Goal: Task Accomplishment & Management: Manage account settings

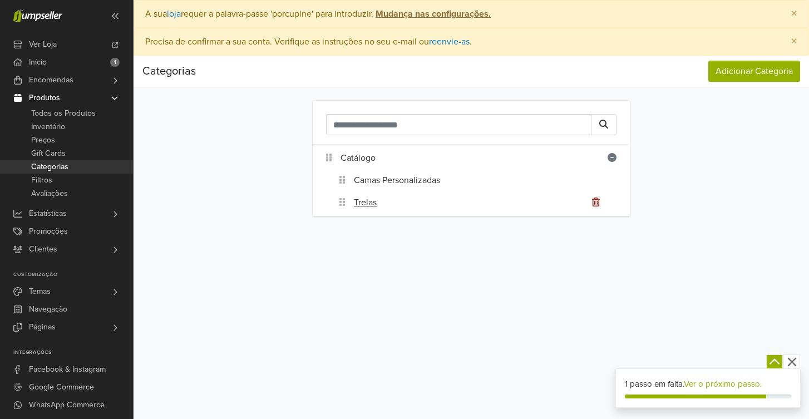
click at [382, 202] on div "Trelas" at bounding box center [492, 202] width 276 height 22
click at [371, 201] on link "Trelas" at bounding box center [365, 202] width 23 height 13
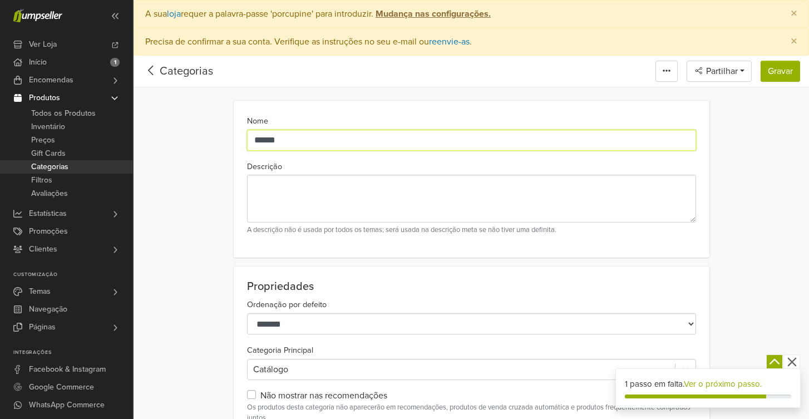
click at [289, 136] on input "******" at bounding box center [471, 140] width 449 height 21
type input "**********"
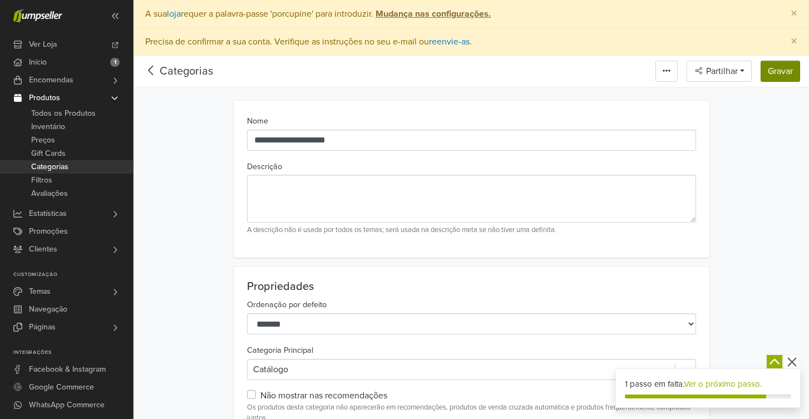
click at [791, 68] on button "Gravar" at bounding box center [779, 71] width 39 height 21
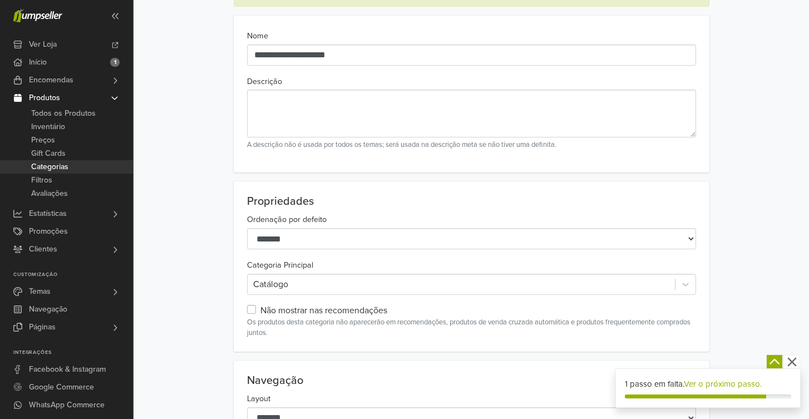
scroll to position [136, 0]
click at [260, 309] on label "Não mostrar nas recomendações" at bounding box center [323, 309] width 127 height 13
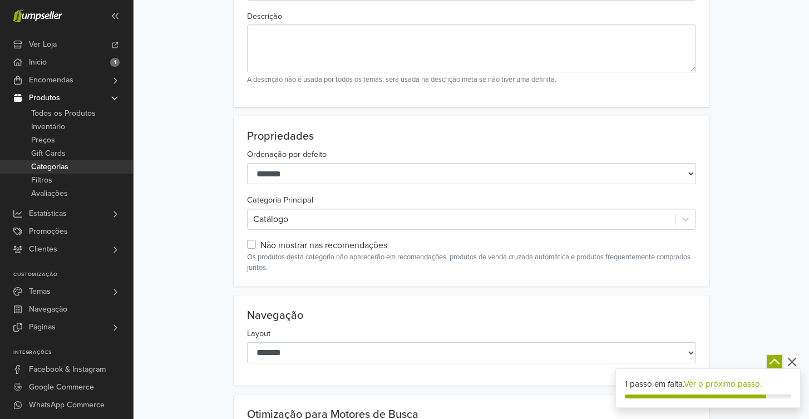
scroll to position [202, 0]
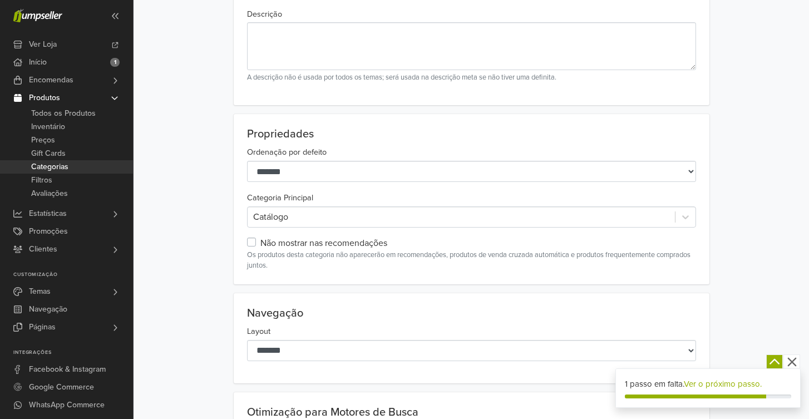
click at [260, 239] on label "Não mostrar nas recomendações" at bounding box center [323, 242] width 127 height 13
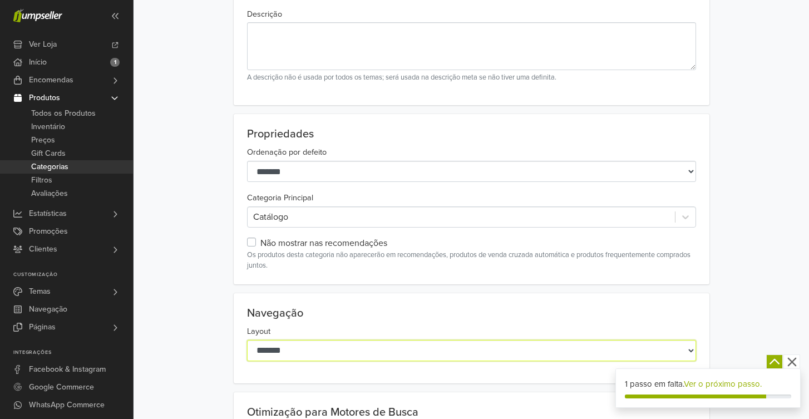
select select "**********"
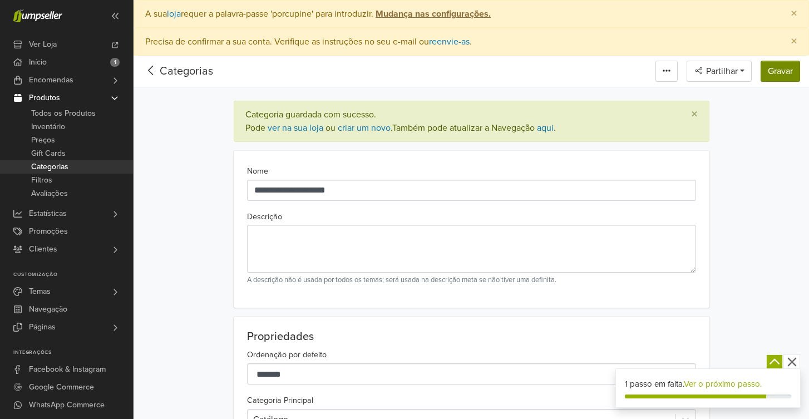
scroll to position [0, 0]
click at [780, 69] on button "Gravar" at bounding box center [779, 71] width 39 height 21
click at [46, 43] on span "Ver Loja" at bounding box center [43, 45] width 28 height 18
click at [294, 127] on link "ver na sua loja" at bounding box center [296, 127] width 56 height 11
click at [76, 211] on link "Estatísticas" at bounding box center [66, 214] width 133 height 18
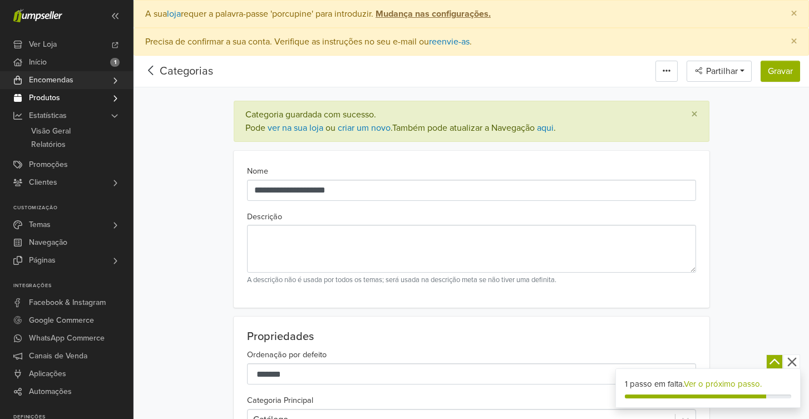
click at [77, 81] on link "Encomendas" at bounding box center [66, 80] width 133 height 18
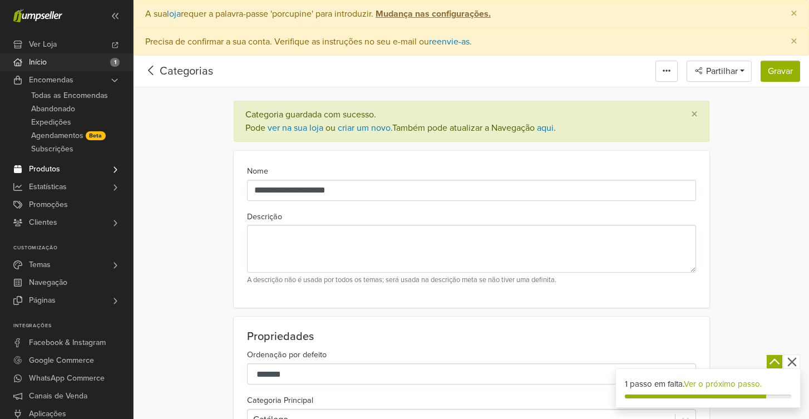
click at [96, 66] on link "Início 1" at bounding box center [66, 62] width 133 height 18
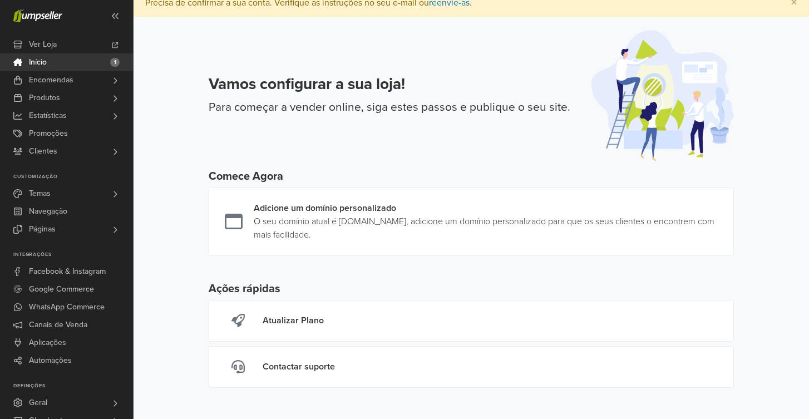
scroll to position [11, 0]
click at [83, 147] on link "Clientes" at bounding box center [66, 151] width 133 height 18
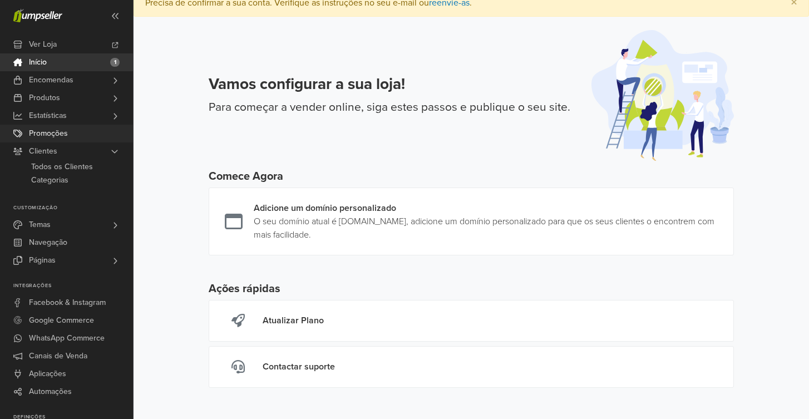
click at [85, 132] on link "Promoções" at bounding box center [66, 134] width 133 height 18
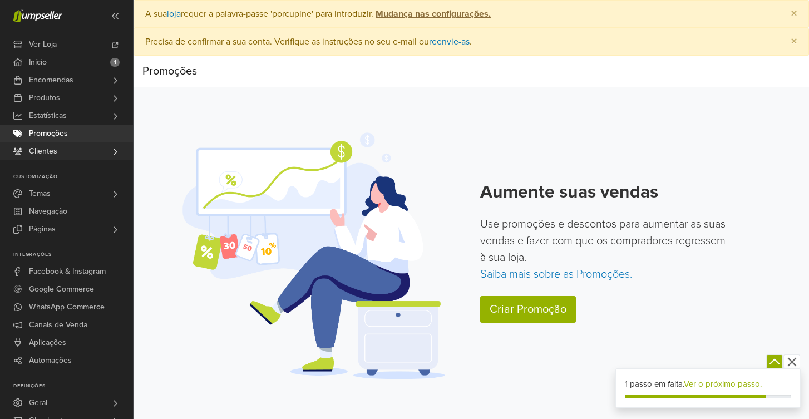
click at [74, 144] on link "Clientes" at bounding box center [66, 151] width 133 height 18
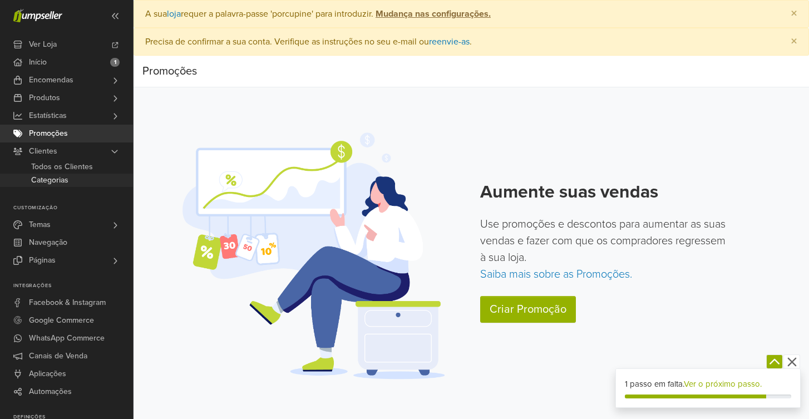
click at [78, 186] on link "Categorias" at bounding box center [66, 180] width 133 height 13
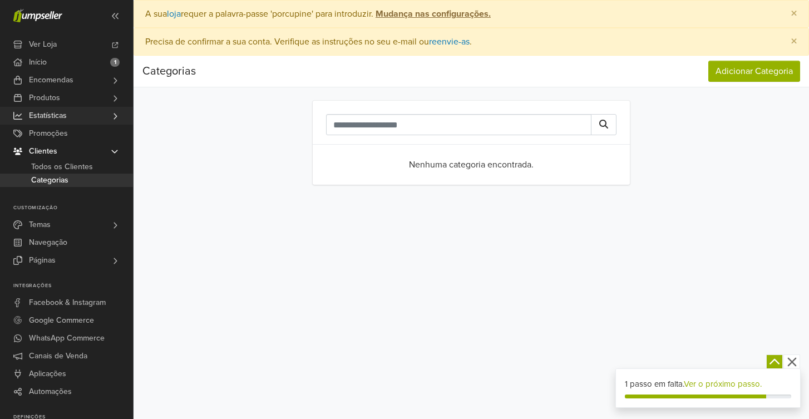
click at [78, 117] on link "Estatísticas" at bounding box center [66, 116] width 133 height 18
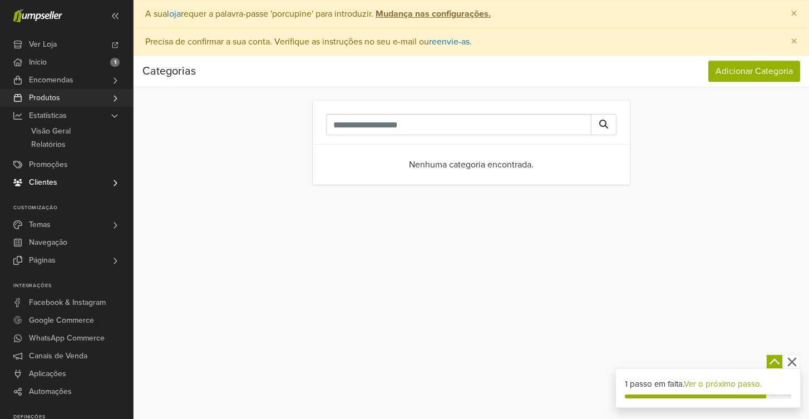
click at [77, 95] on link "Produtos" at bounding box center [66, 98] width 133 height 18
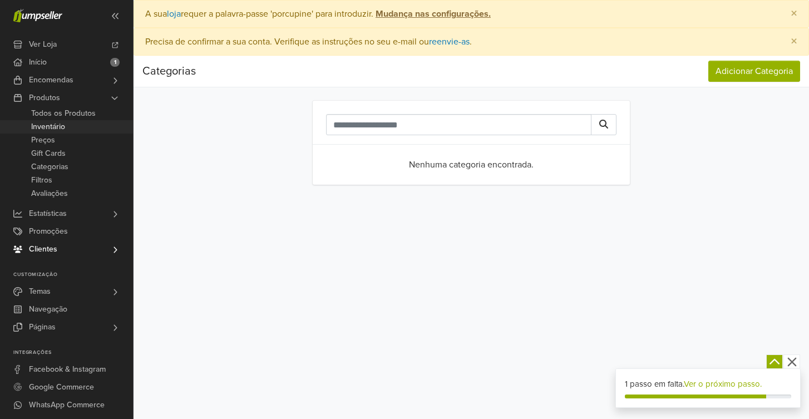
click at [73, 121] on link "Inventário" at bounding box center [66, 126] width 133 height 13
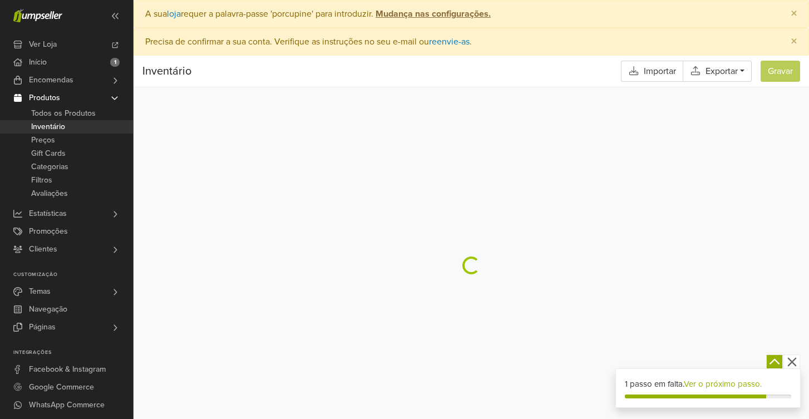
click at [77, 111] on span "Todos os Produtos" at bounding box center [63, 113] width 65 height 13
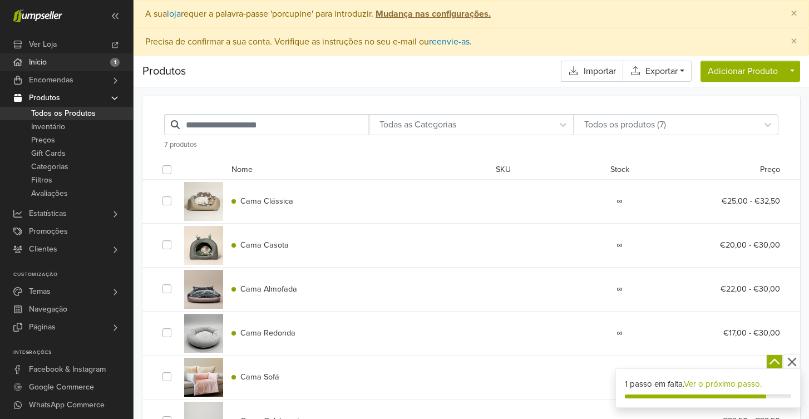
click at [86, 57] on link "Início 1" at bounding box center [66, 62] width 133 height 18
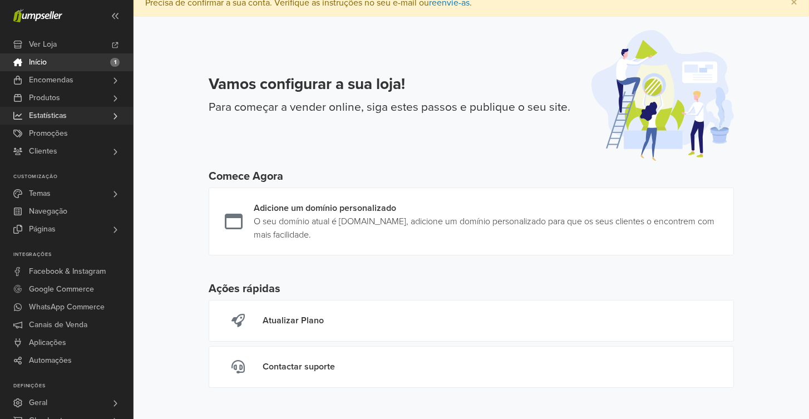
scroll to position [11, 0]
click at [110, 22] on span at bounding box center [115, 16] width 18 height 18
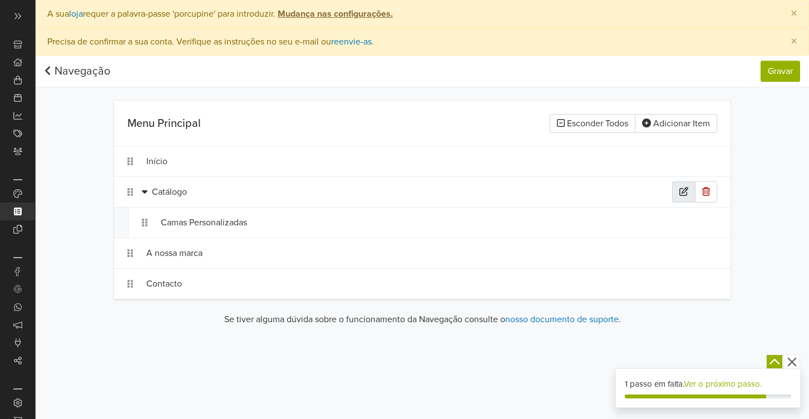
click at [683, 189] on icon "button" at bounding box center [683, 191] width 9 height 9
click at [566, 225] on div "Camas Personalizadas" at bounding box center [416, 222] width 511 height 21
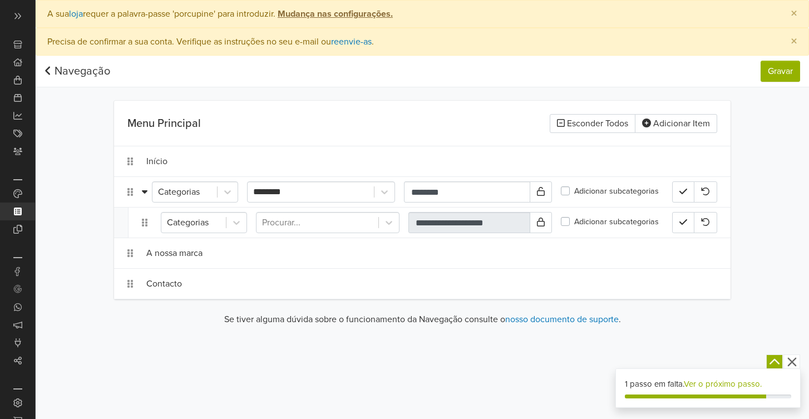
click at [790, 145] on div "**********" at bounding box center [422, 195] width 773 height 279
click at [132, 223] on div "**********" at bounding box center [429, 222] width 602 height 30
click at [714, 125] on button "Adicionar Item" at bounding box center [676, 123] width 82 height 19
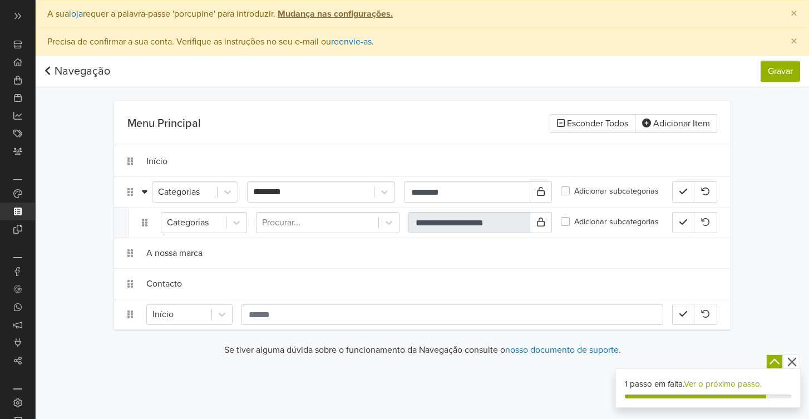
click at [796, 288] on div "**********" at bounding box center [422, 211] width 773 height 310
click at [678, 197] on button "button" at bounding box center [683, 191] width 22 height 21
click at [683, 221] on icon "button" at bounding box center [683, 221] width 8 height 9
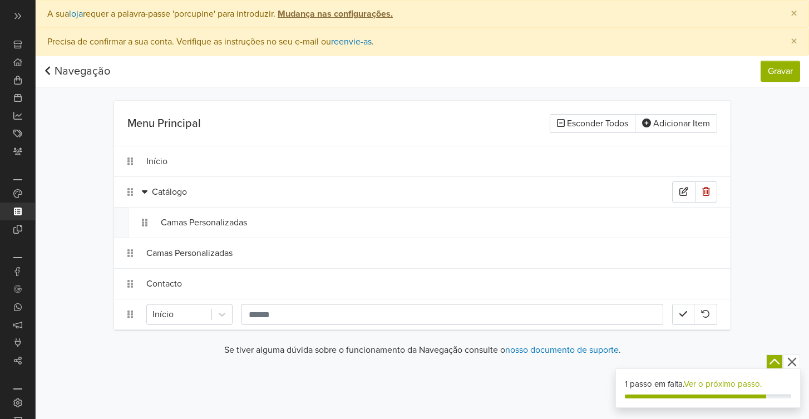
click at [215, 195] on div "Catálogo" at bounding box center [412, 191] width 520 height 21
click at [258, 231] on div "Camas Personalizadas" at bounding box center [416, 222] width 511 height 21
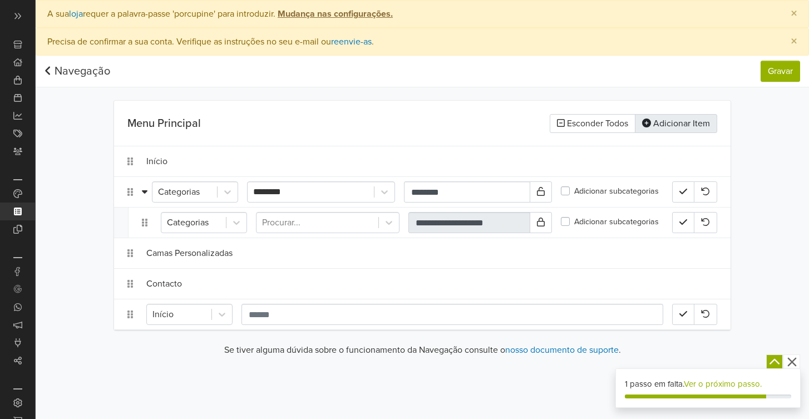
click at [672, 123] on button "Adicionar Item" at bounding box center [676, 123] width 82 height 19
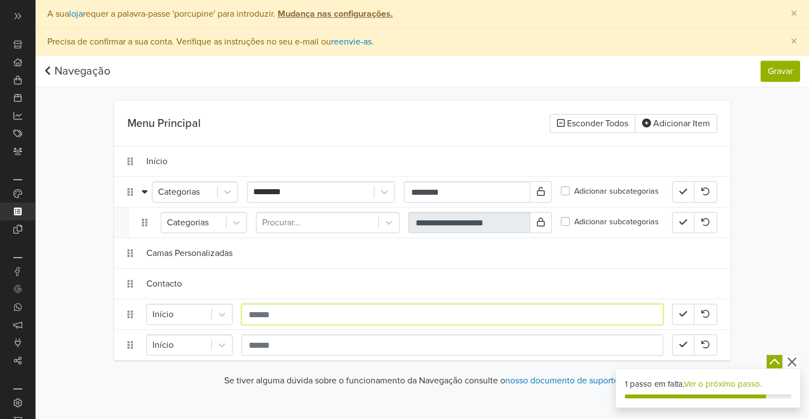
click at [297, 323] on input "text" at bounding box center [452, 314] width 422 height 21
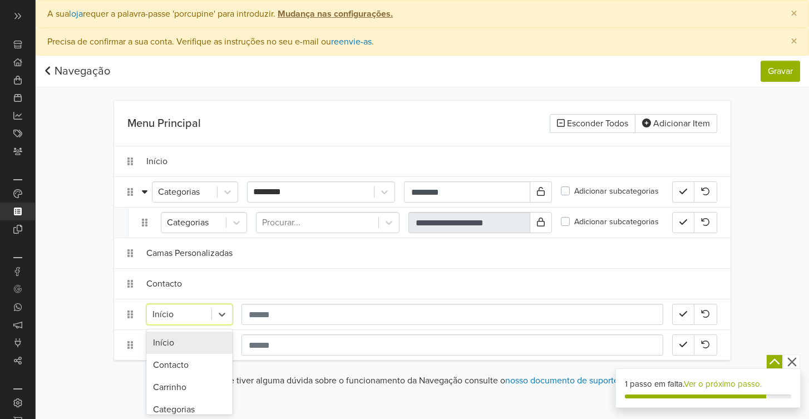
click at [181, 324] on div "Início" at bounding box center [179, 314] width 65 height 20
click at [181, 395] on div "Categorias" at bounding box center [189, 390] width 86 height 22
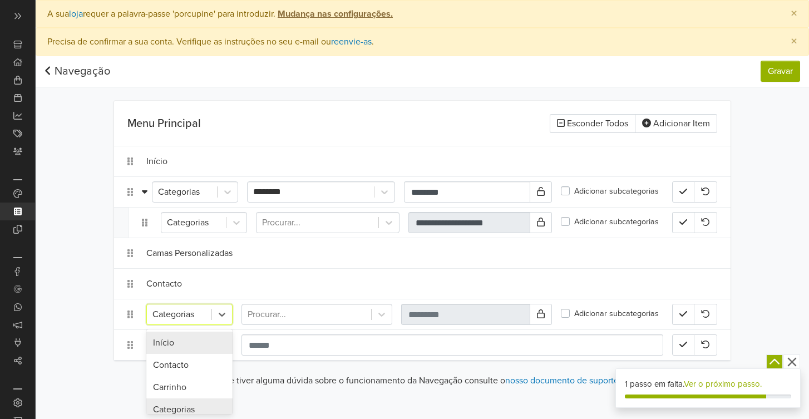
click at [210, 318] on div "Categorias" at bounding box center [179, 314] width 65 height 20
click at [82, 219] on div "**********" at bounding box center [422, 226] width 773 height 340
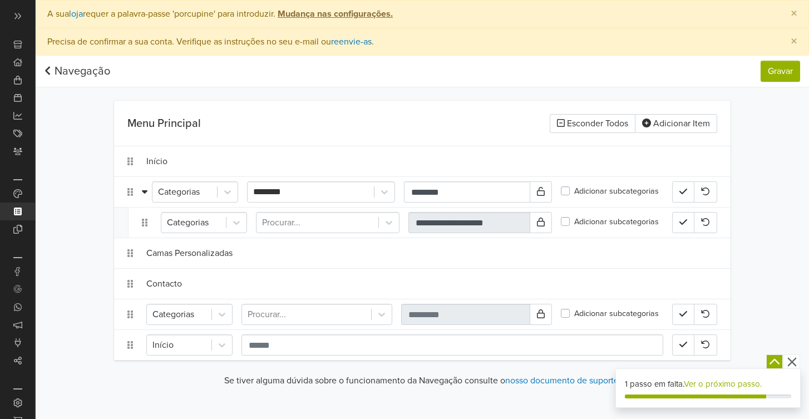
click at [43, 76] on nav "Navegação Gravar Navegação Gravar" at bounding box center [422, 72] width 773 height 32
click at [50, 71] on icon at bounding box center [48, 70] width 7 height 11
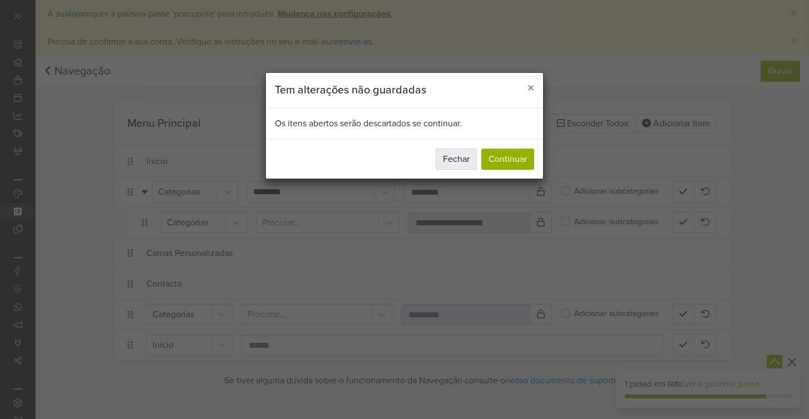
click at [461, 163] on button "Fechar" at bounding box center [456, 159] width 41 height 21
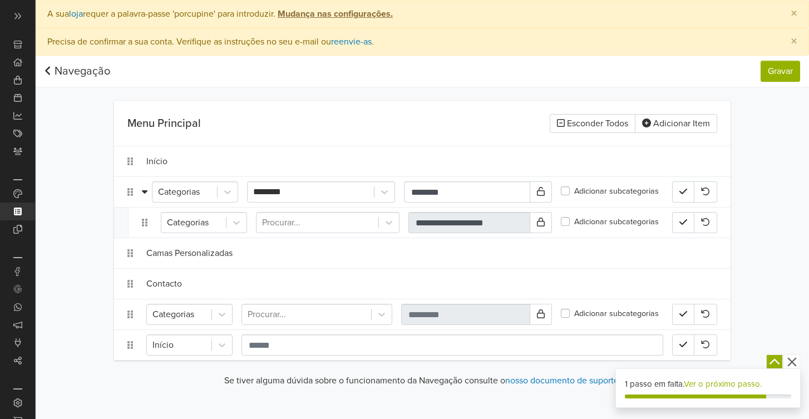
click at [51, 65] on link "Navegação" at bounding box center [78, 71] width 66 height 13
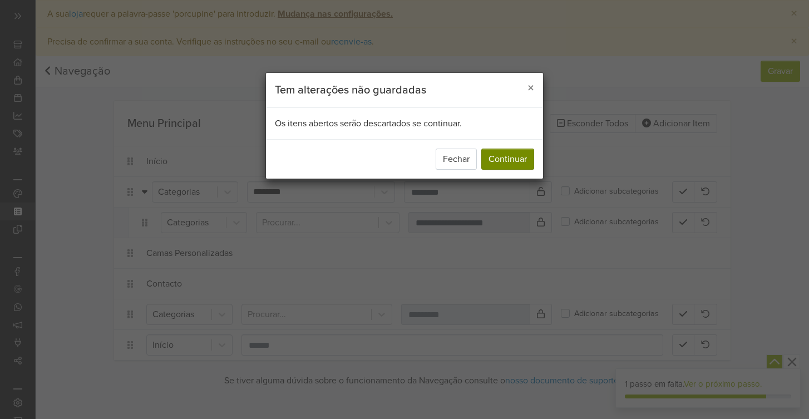
click at [525, 157] on button "Continuar" at bounding box center [507, 159] width 53 height 21
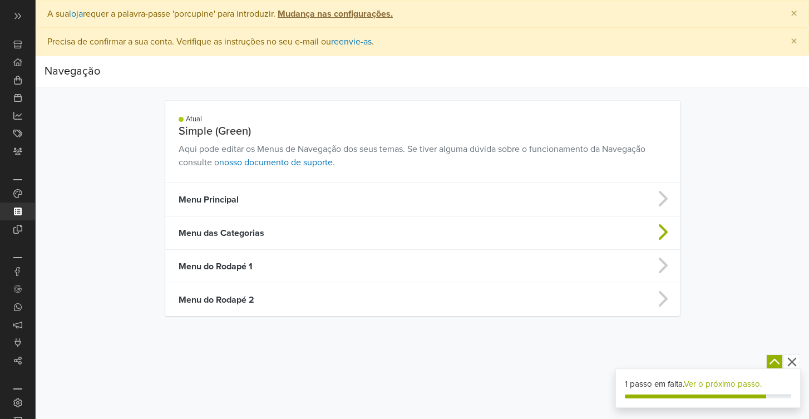
click at [290, 233] on td "Menu das Categorias" at bounding box center [360, 232] width 390 height 33
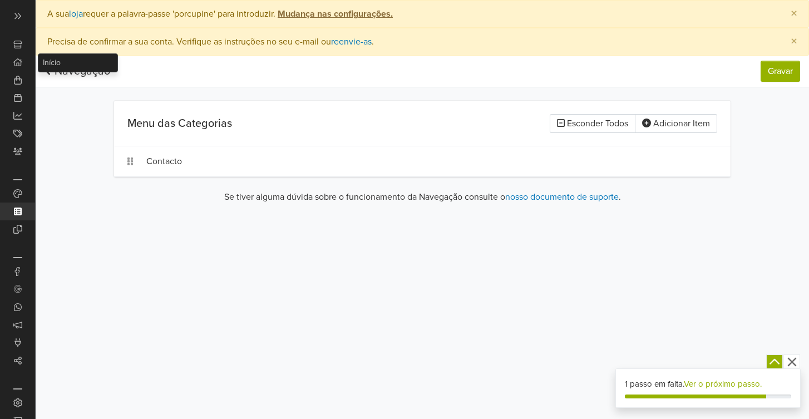
click at [60, 72] on link "Navegação" at bounding box center [78, 71] width 66 height 13
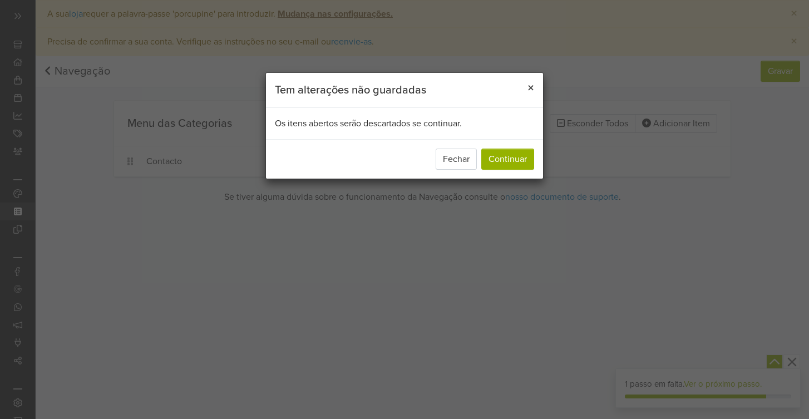
click at [522, 87] on button "×" at bounding box center [530, 88] width 24 height 31
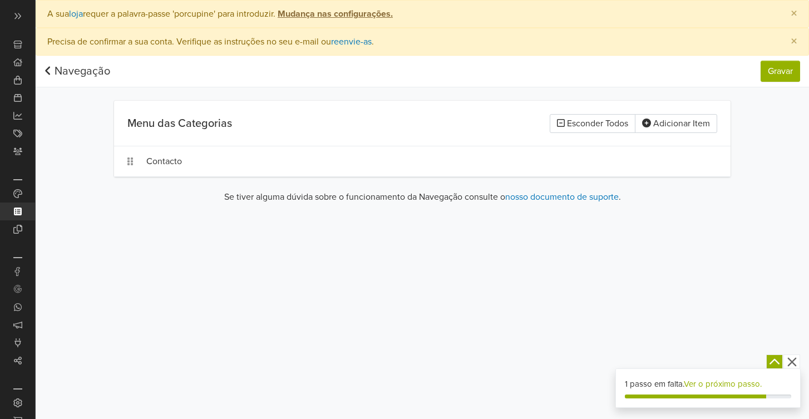
click at [49, 70] on icon at bounding box center [48, 70] width 7 height 11
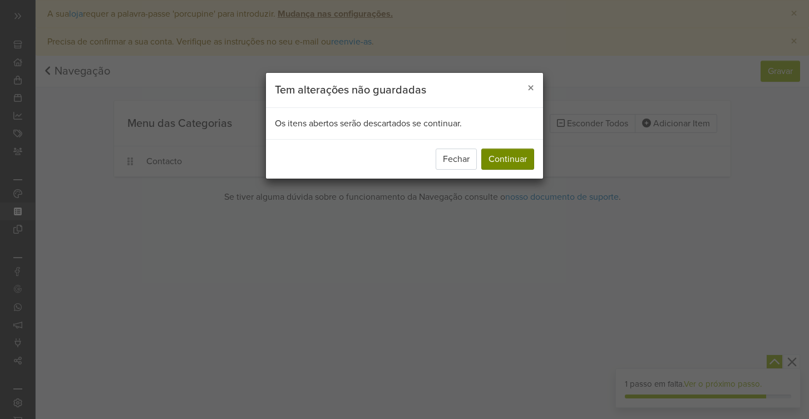
click at [511, 160] on button "Continuar" at bounding box center [507, 159] width 53 height 21
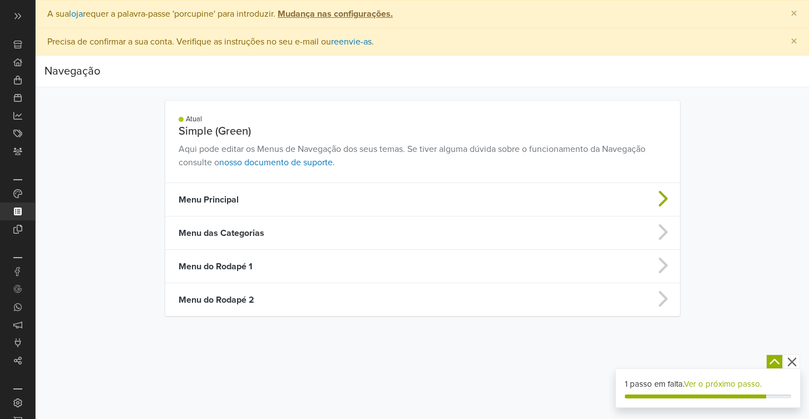
click at [266, 202] on td "Menu Principal" at bounding box center [360, 199] width 390 height 33
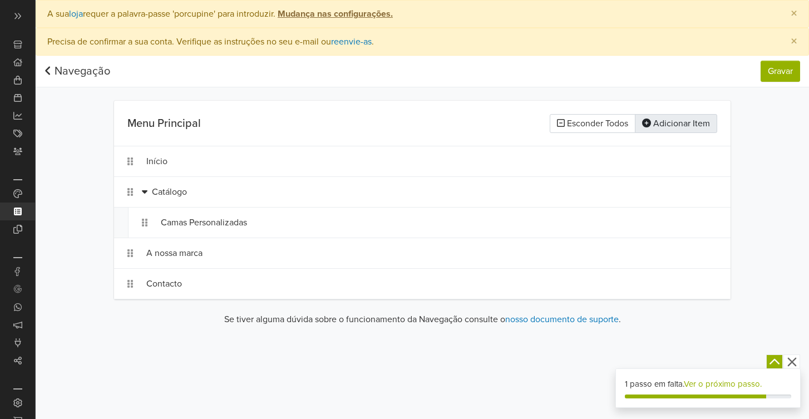
click at [703, 126] on button "Adicionar Item" at bounding box center [676, 123] width 82 height 19
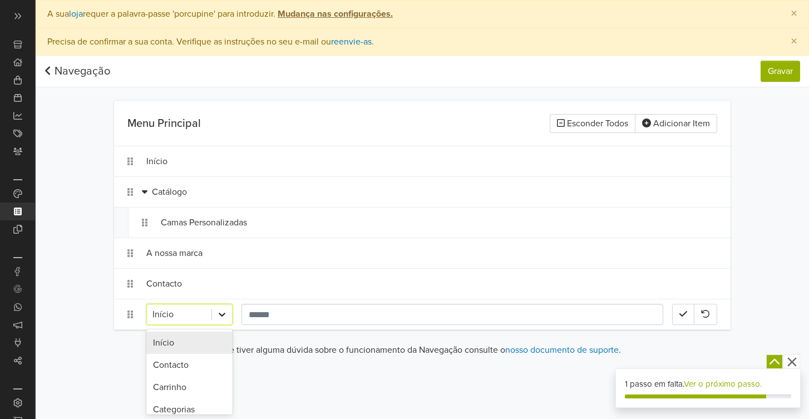
click at [226, 317] on icon at bounding box center [221, 314] width 11 height 11
type input "******"
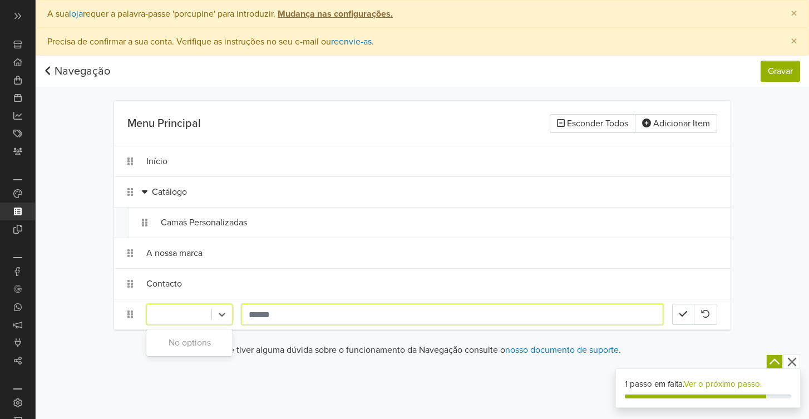
click at [276, 313] on input "text" at bounding box center [452, 314] width 422 height 21
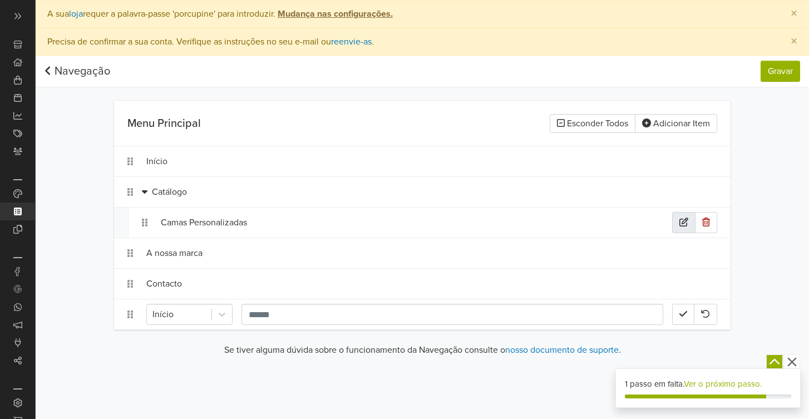
click at [684, 222] on icon "button" at bounding box center [683, 221] width 9 height 9
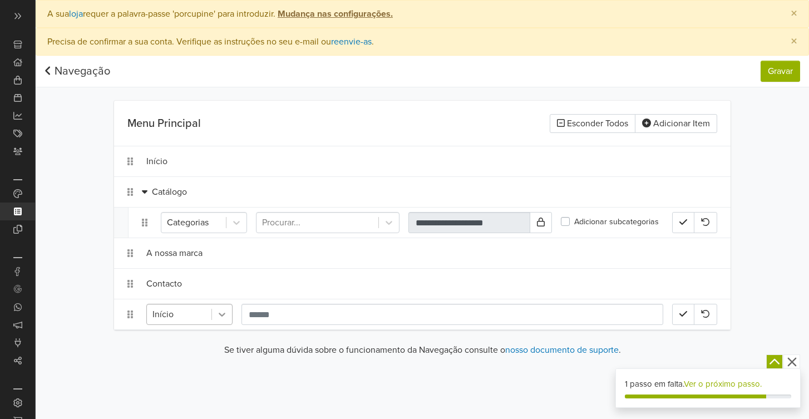
click at [223, 315] on icon at bounding box center [222, 315] width 7 height 4
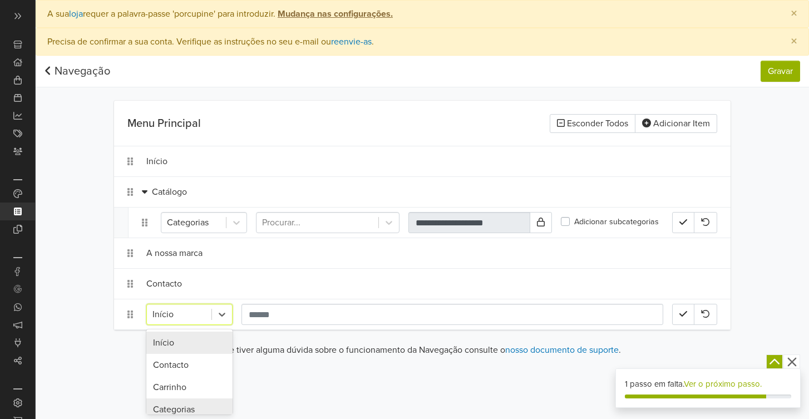
click at [202, 407] on div "Categorias" at bounding box center [189, 409] width 86 height 22
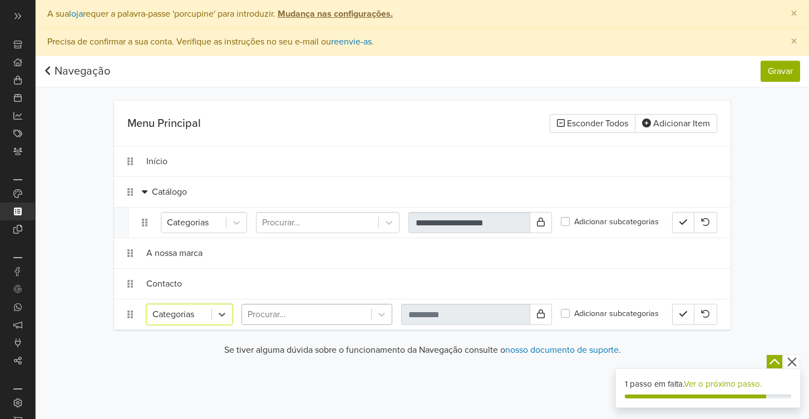
click at [330, 319] on div at bounding box center [307, 314] width 118 height 16
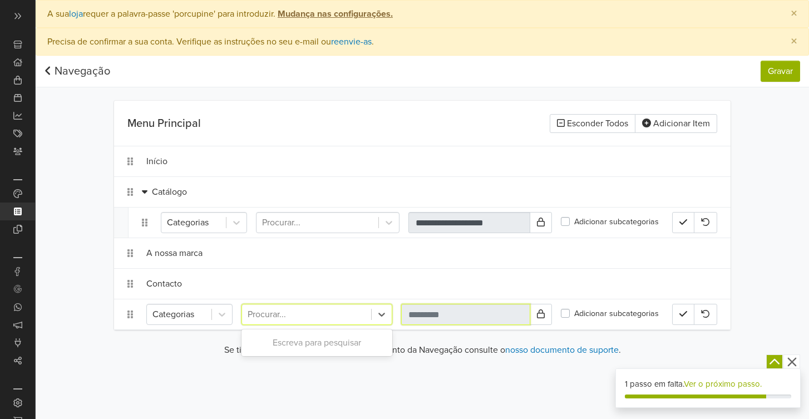
click at [460, 310] on input "text" at bounding box center [465, 314] width 129 height 21
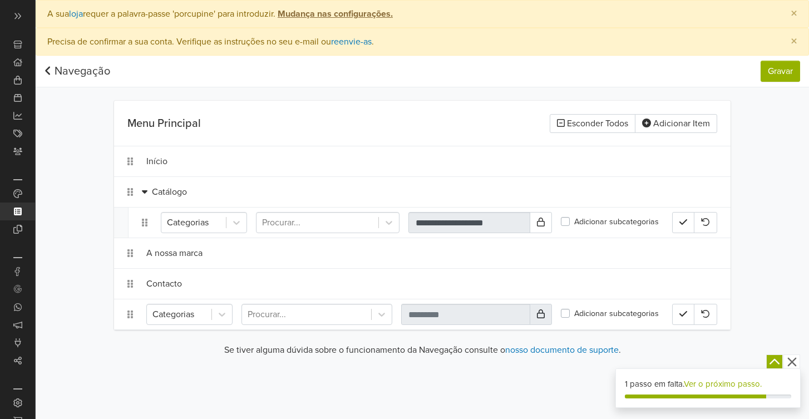
click at [535, 314] on button at bounding box center [541, 314] width 22 height 21
click at [544, 318] on button at bounding box center [541, 314] width 22 height 21
click at [474, 318] on input "text" at bounding box center [465, 314] width 129 height 21
click at [551, 321] on button at bounding box center [541, 314] width 22 height 21
click at [508, 314] on input "text" at bounding box center [465, 314] width 129 height 21
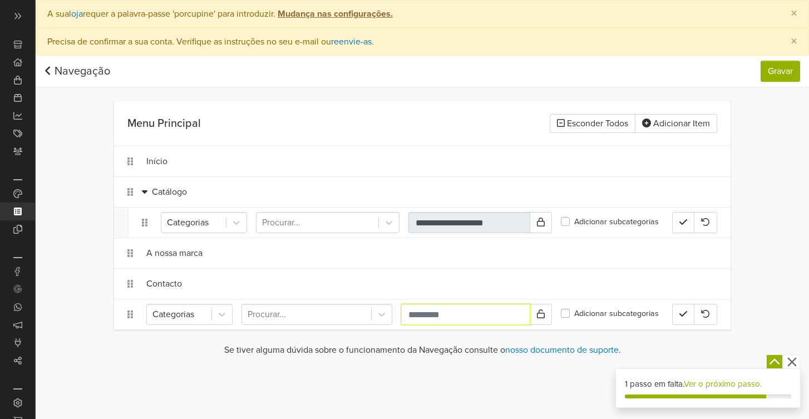
click at [508, 314] on input "text" at bounding box center [465, 314] width 129 height 21
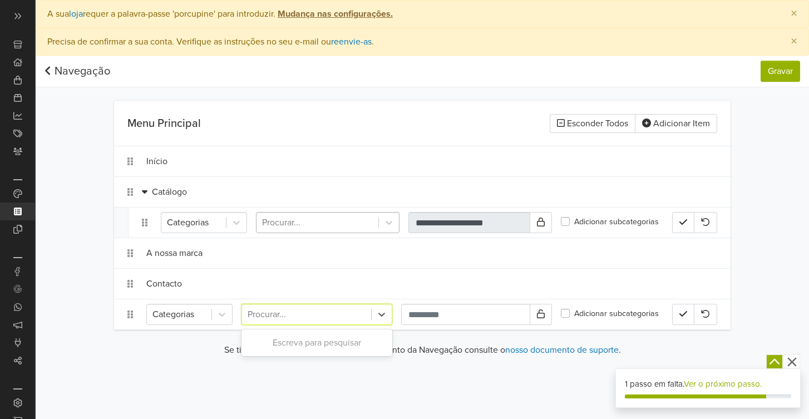
click at [359, 227] on div at bounding box center [317, 223] width 111 height 16
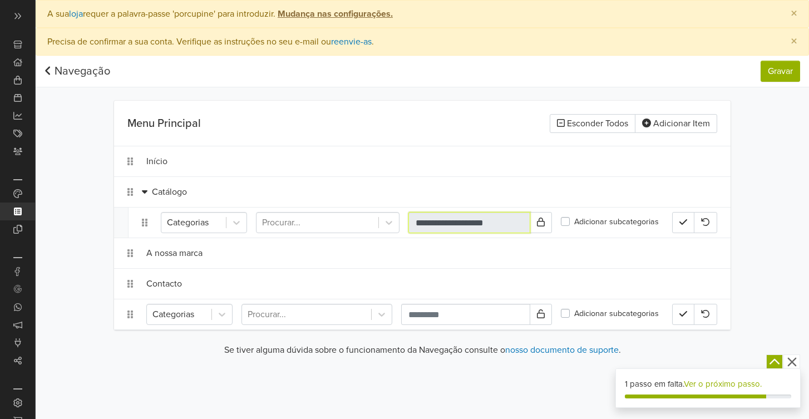
click at [456, 224] on input "**********" at bounding box center [469, 222] width 122 height 21
click at [686, 223] on icon "button" at bounding box center [683, 221] width 8 height 9
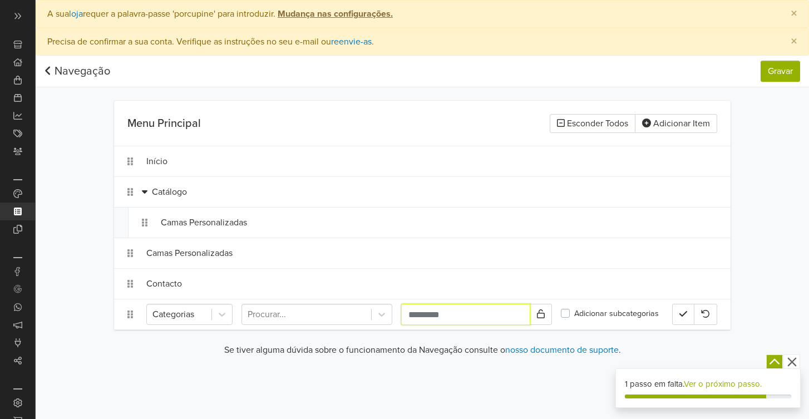
click at [517, 318] on input "text" at bounding box center [465, 314] width 129 height 21
type input "**********"
click at [550, 320] on button at bounding box center [541, 314] width 22 height 21
click at [684, 319] on button "button" at bounding box center [683, 314] width 22 height 21
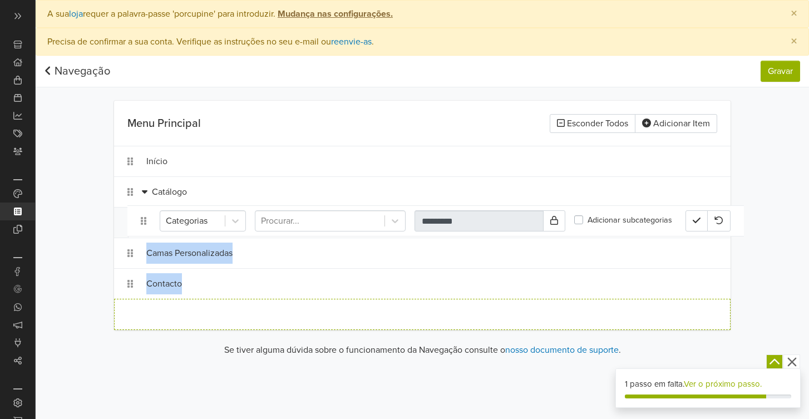
drag, startPoint x: 210, startPoint y: 323, endPoint x: 223, endPoint y: 230, distance: 94.4
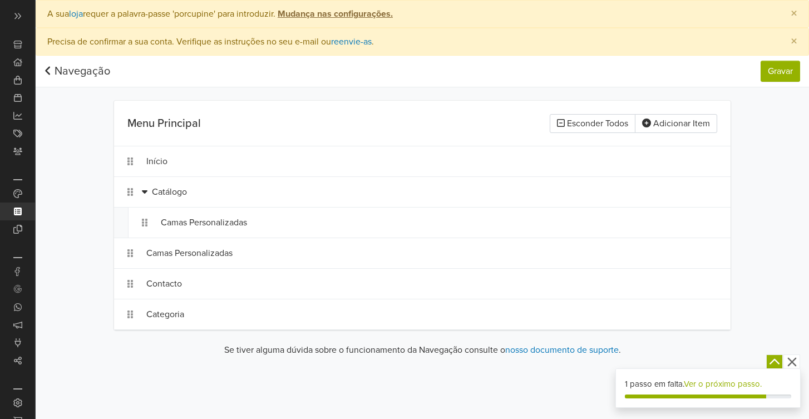
click at [199, 359] on div "Se tiver alguma dúvida sobre o funcionamento da Navegação consulte o nosso docu…" at bounding box center [422, 354] width 616 height 22
click at [705, 315] on icon "button" at bounding box center [706, 313] width 8 height 9
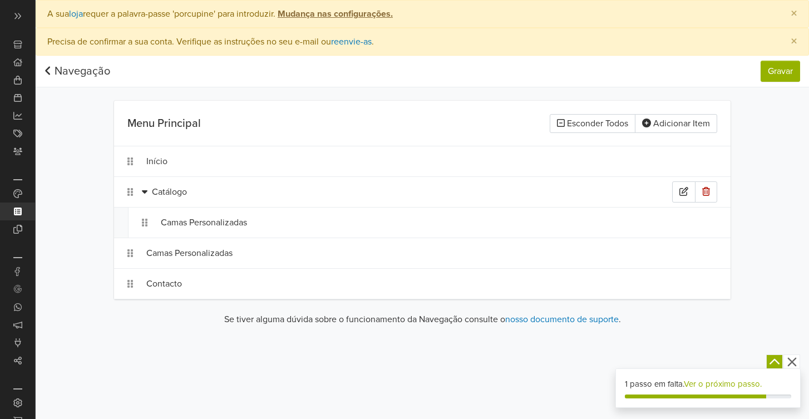
click at [134, 192] on div "Catálogo" at bounding box center [422, 192] width 616 height 30
click at [150, 192] on div at bounding box center [147, 191] width 10 height 13
click at [145, 192] on icon at bounding box center [145, 191] width 6 height 3
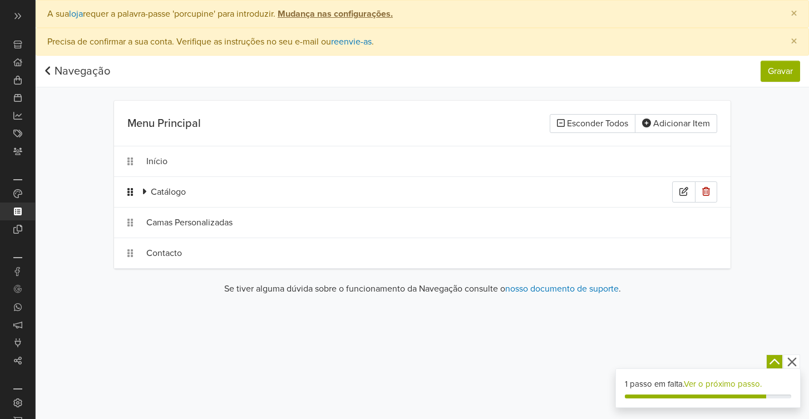
click at [129, 192] on icon at bounding box center [130, 192] width 6 height 8
click at [151, 198] on div at bounding box center [146, 191] width 9 height 13
click at [145, 193] on icon at bounding box center [144, 192] width 3 height 6
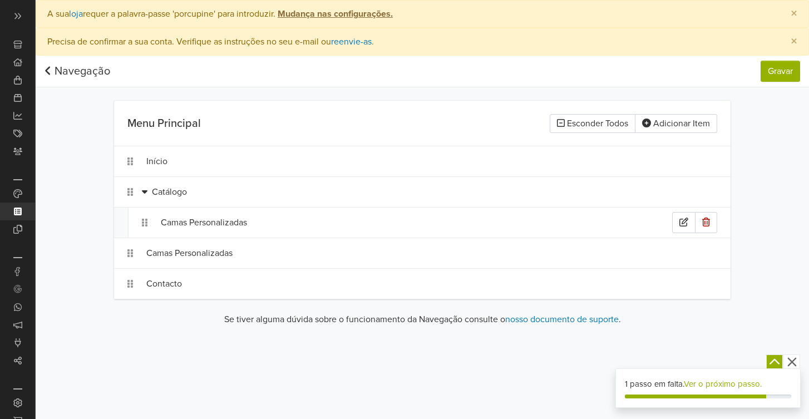
click at [148, 220] on div "Camas Personalizadas" at bounding box center [429, 222] width 602 height 30
click at [146, 221] on icon at bounding box center [145, 222] width 6 height 9
click at [146, 221] on icon at bounding box center [145, 223] width 6 height 8
click at [666, 122] on button "Adicionar Item" at bounding box center [676, 123] width 82 height 19
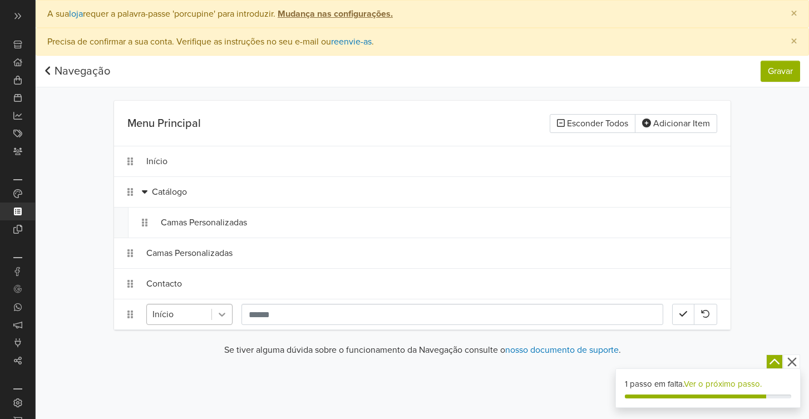
click at [231, 314] on div at bounding box center [222, 314] width 20 height 20
click at [98, 366] on div "Preferências Subscrição Logout × A sua loja requer a palavra-passe 'porcupine' …" at bounding box center [422, 209] width 773 height 419
click at [154, 246] on div "Camas Personalizadas" at bounding box center [409, 253] width 526 height 21
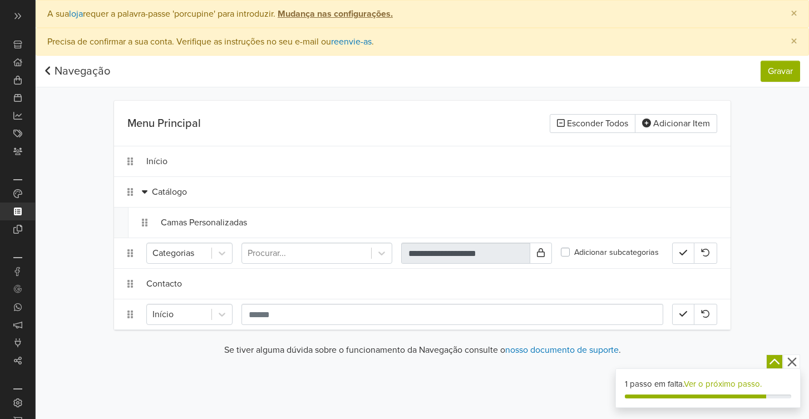
click at [592, 383] on div "**********" at bounding box center [422, 209] width 773 height 419
click at [767, 189] on div "**********" at bounding box center [422, 211] width 773 height 310
click at [684, 253] on icon "button" at bounding box center [683, 253] width 8 height 6
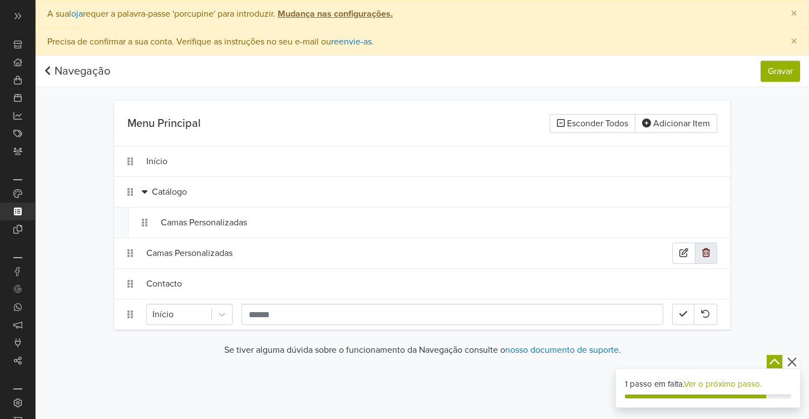
click at [703, 256] on icon "button" at bounding box center [706, 252] width 8 height 9
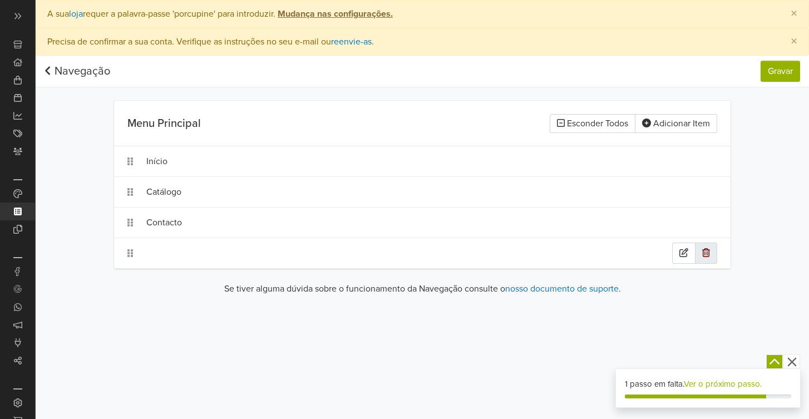
click at [709, 250] on icon "button" at bounding box center [706, 252] width 8 height 9
